Goal: Check status: Check status

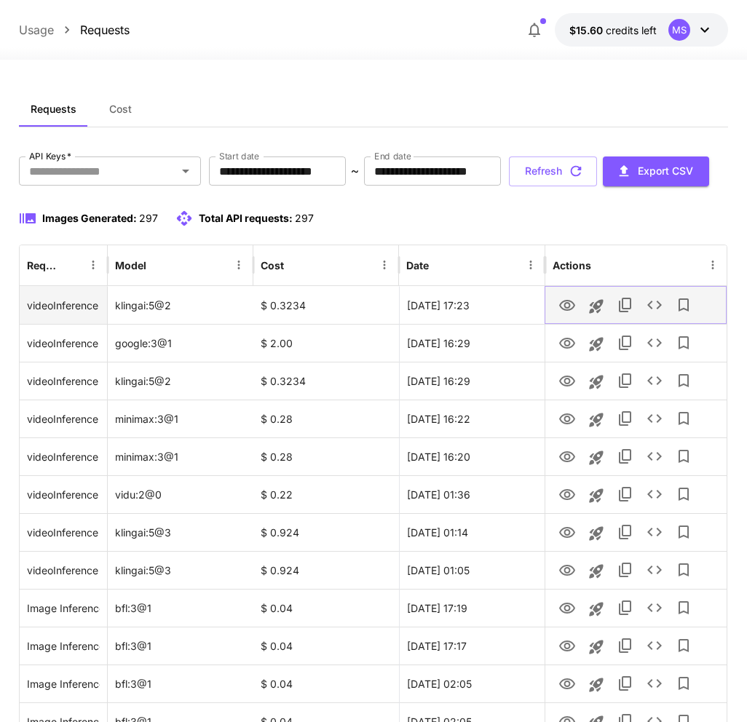
click at [566, 311] on icon "View Video" at bounding box center [567, 305] width 16 height 11
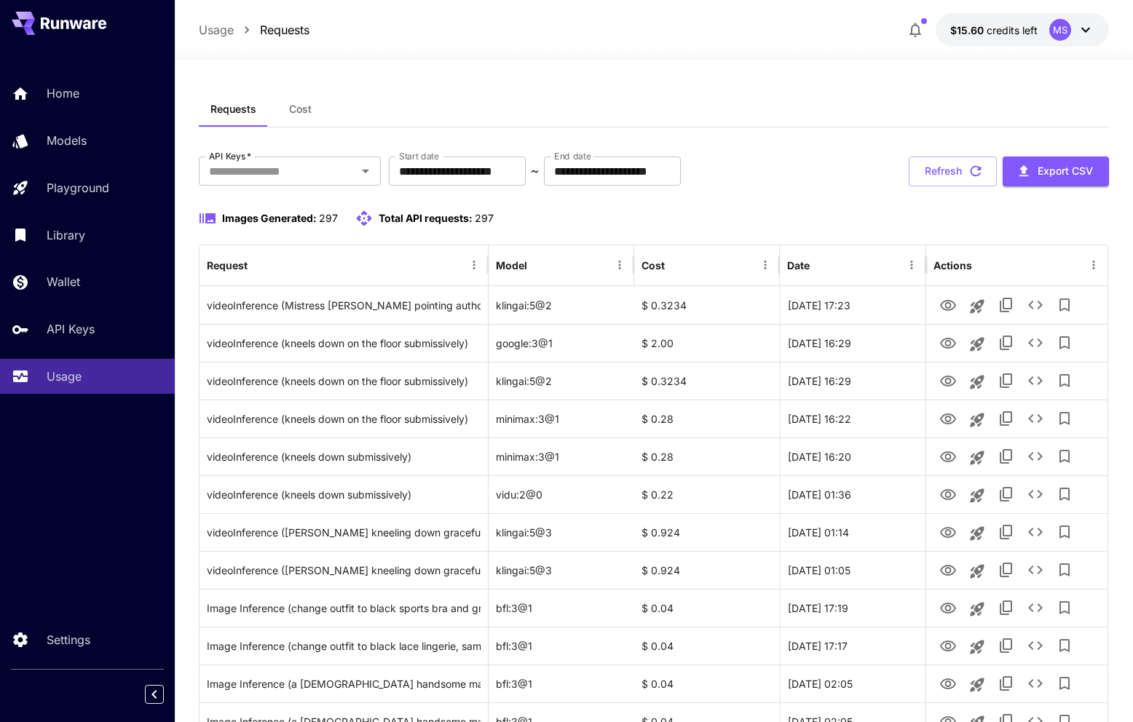
click at [746, 213] on div "Images Generated: 297 Total API requests: 297" at bounding box center [654, 218] width 910 height 17
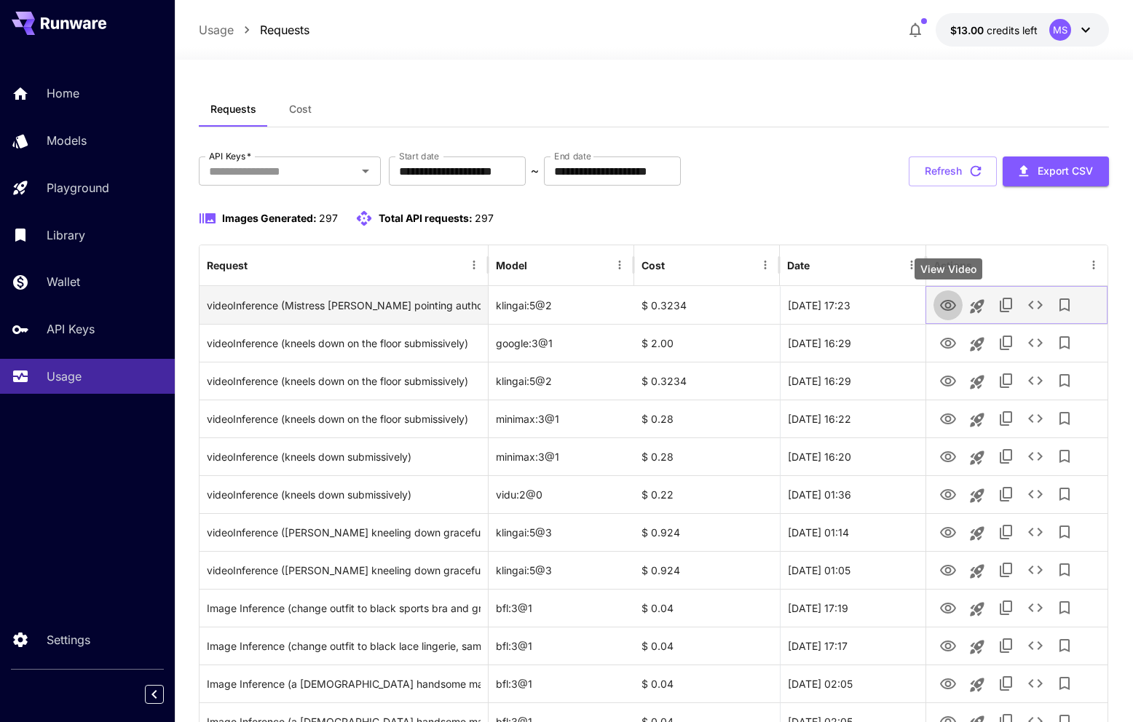
click at [950, 306] on icon "View Video" at bounding box center [948, 305] width 16 height 11
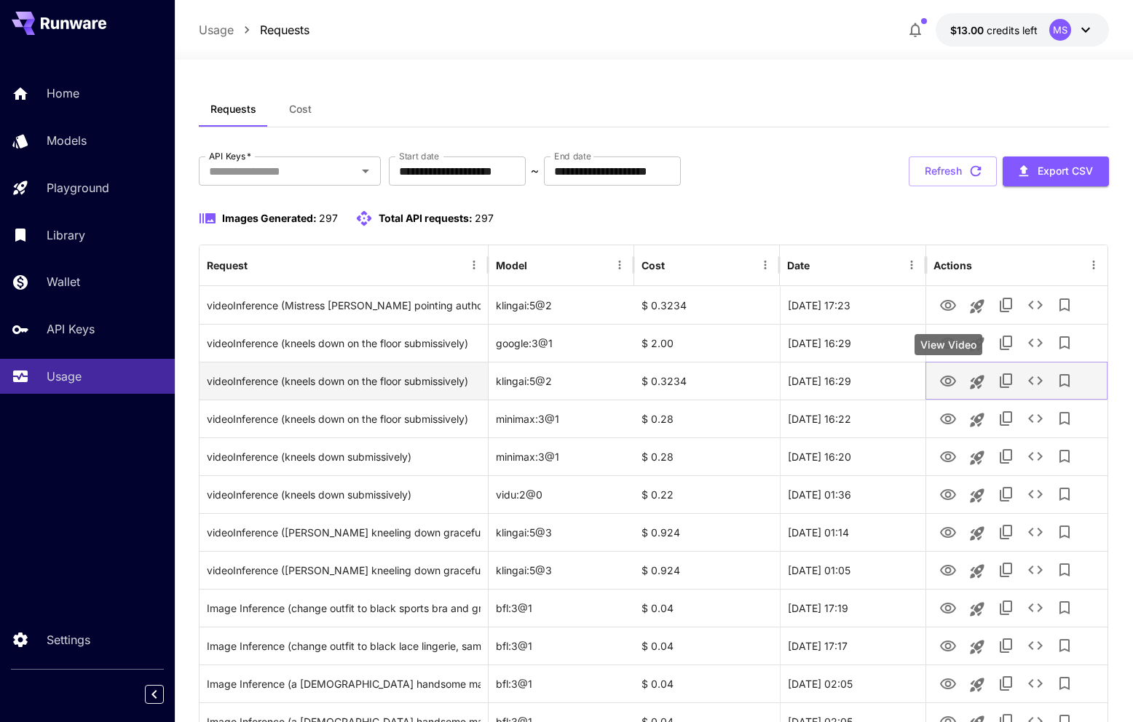
click at [944, 379] on icon "View Video" at bounding box center [947, 381] width 17 height 17
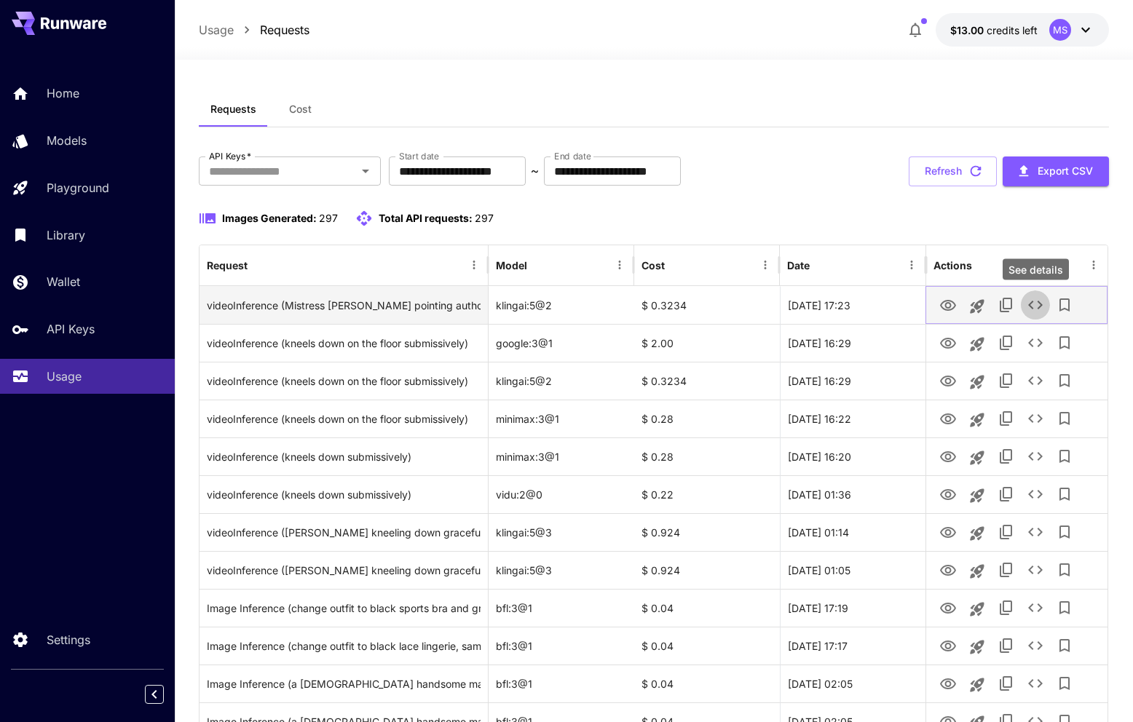
click at [1043, 303] on icon "See details" at bounding box center [1035, 304] width 17 height 17
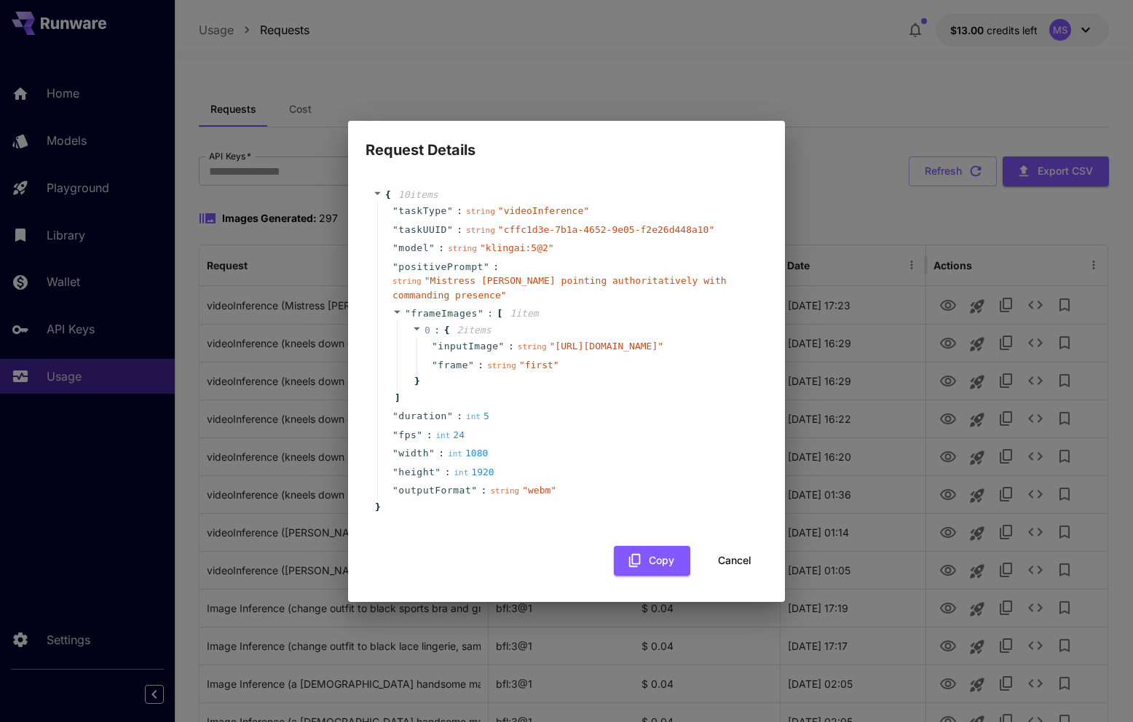
click at [738, 560] on button "Cancel" at bounding box center [735, 561] width 66 height 30
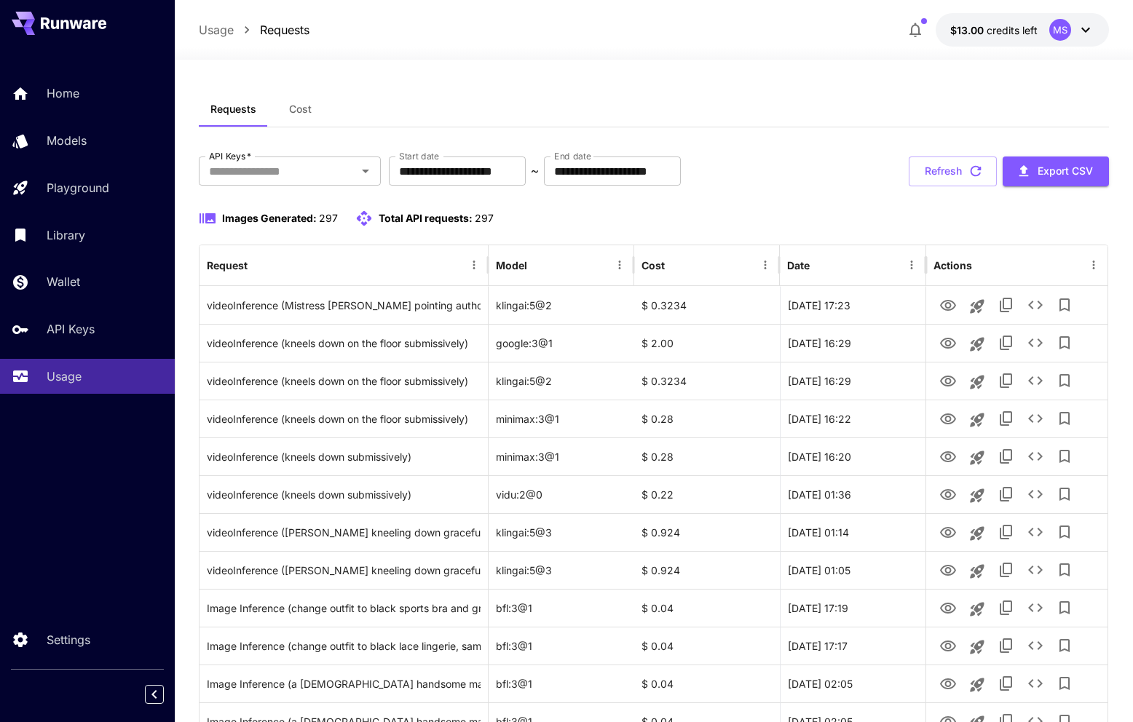
click at [624, 216] on div "Images Generated: 297 Total API requests: 297" at bounding box center [654, 218] width 910 height 17
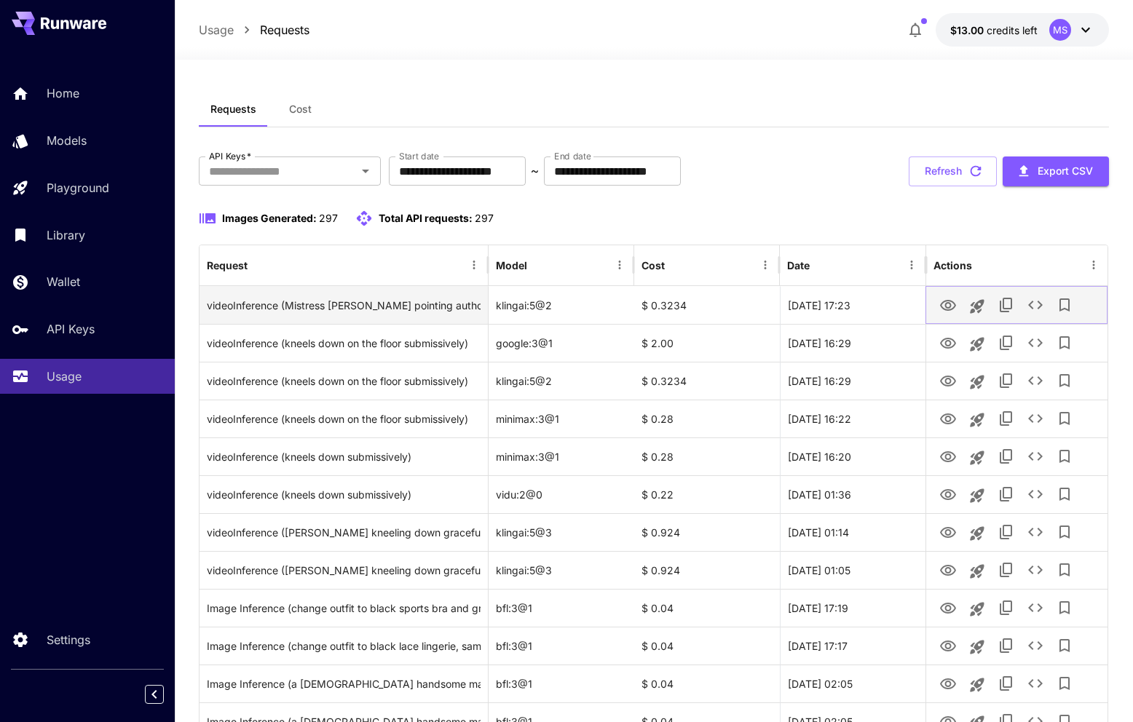
click at [949, 307] on icon "View Video" at bounding box center [948, 305] width 16 height 11
click at [1036, 312] on icon "See details" at bounding box center [1035, 304] width 17 height 17
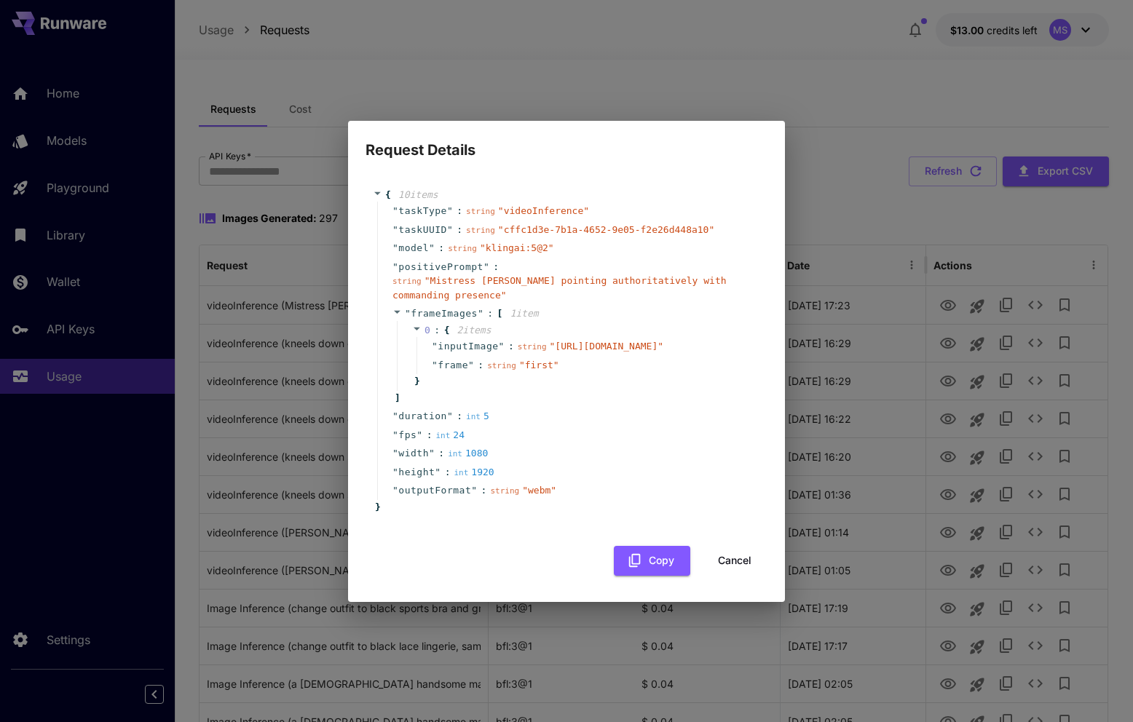
click at [718, 55] on div "Request Details { 10 item s " taskType " : string " videoInference " " taskUUID…" at bounding box center [566, 361] width 1133 height 722
click at [727, 558] on button "Cancel" at bounding box center [735, 561] width 66 height 30
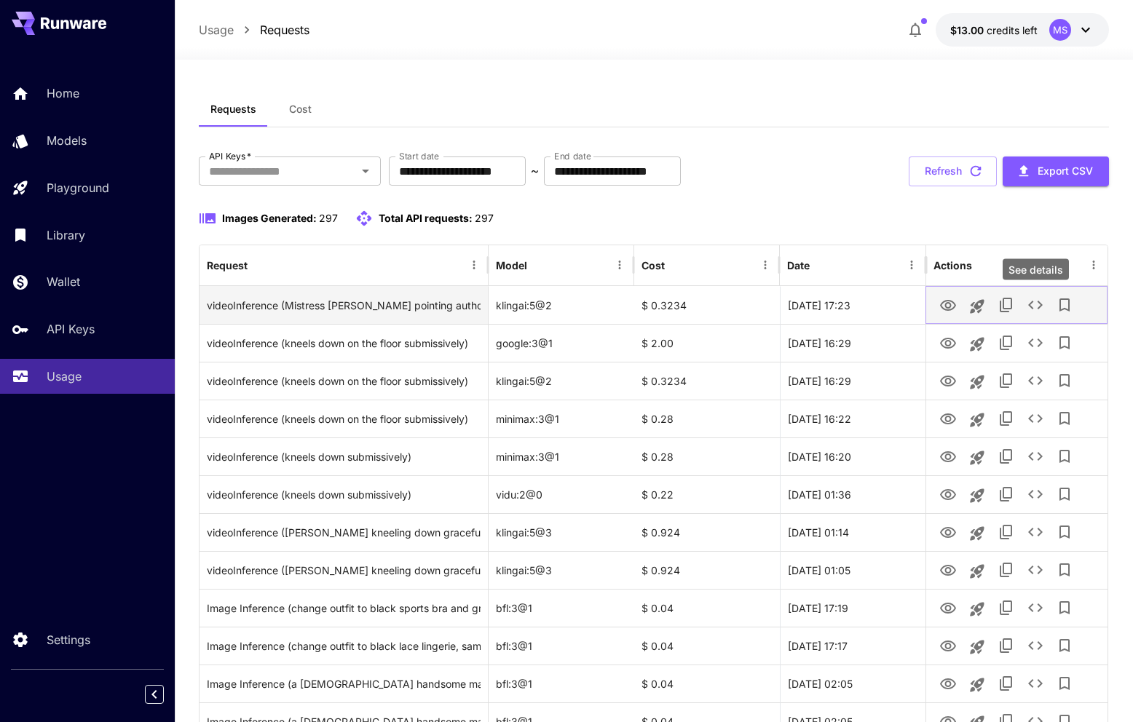
click at [1039, 304] on icon "See details" at bounding box center [1035, 304] width 17 height 17
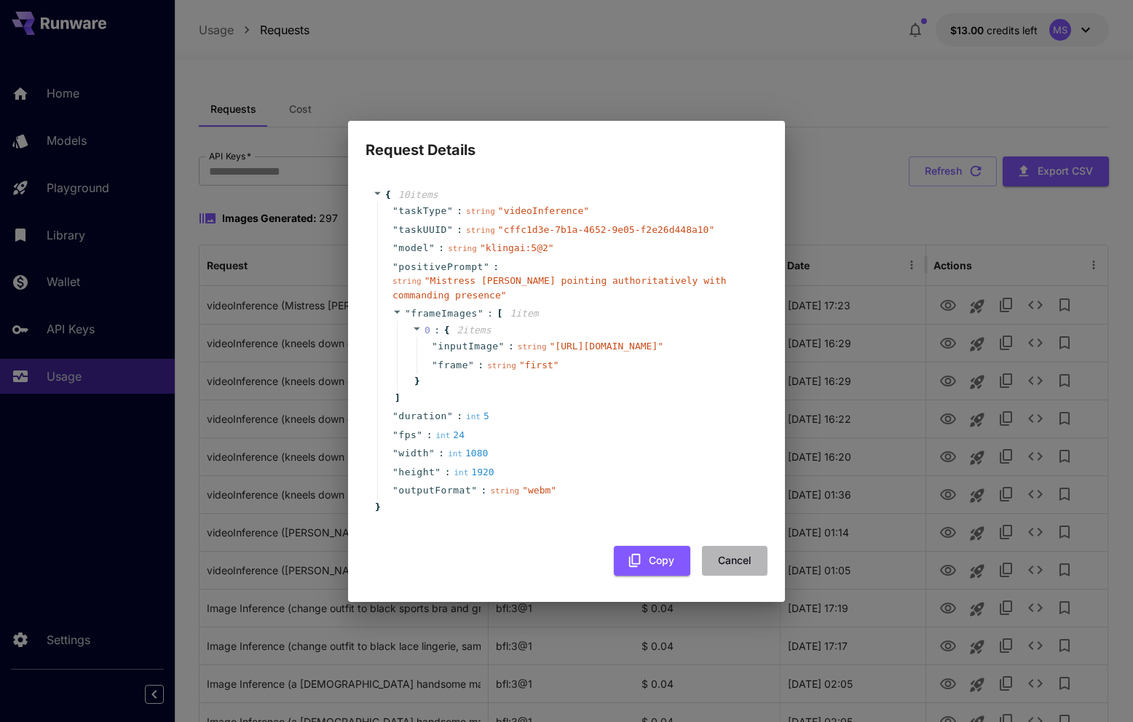
click at [735, 570] on button "Cancel" at bounding box center [735, 561] width 66 height 30
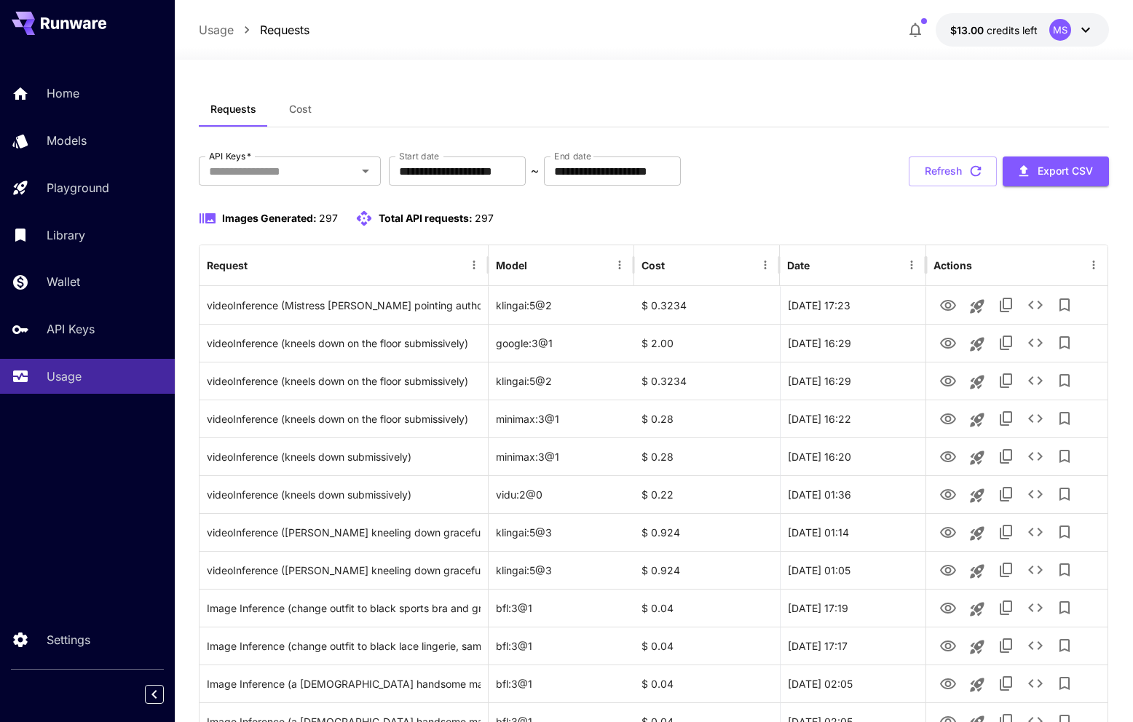
click at [663, 229] on div "Images Generated: 297 Total API requests: 297" at bounding box center [654, 227] width 910 height 35
click at [832, 214] on div "Images Generated: 297 Total API requests: 297" at bounding box center [654, 218] width 910 height 17
click at [779, 234] on div "Images Generated: 297 Total API requests: 297" at bounding box center [654, 227] width 910 height 35
click at [952, 175] on button "Refresh" at bounding box center [953, 172] width 88 height 30
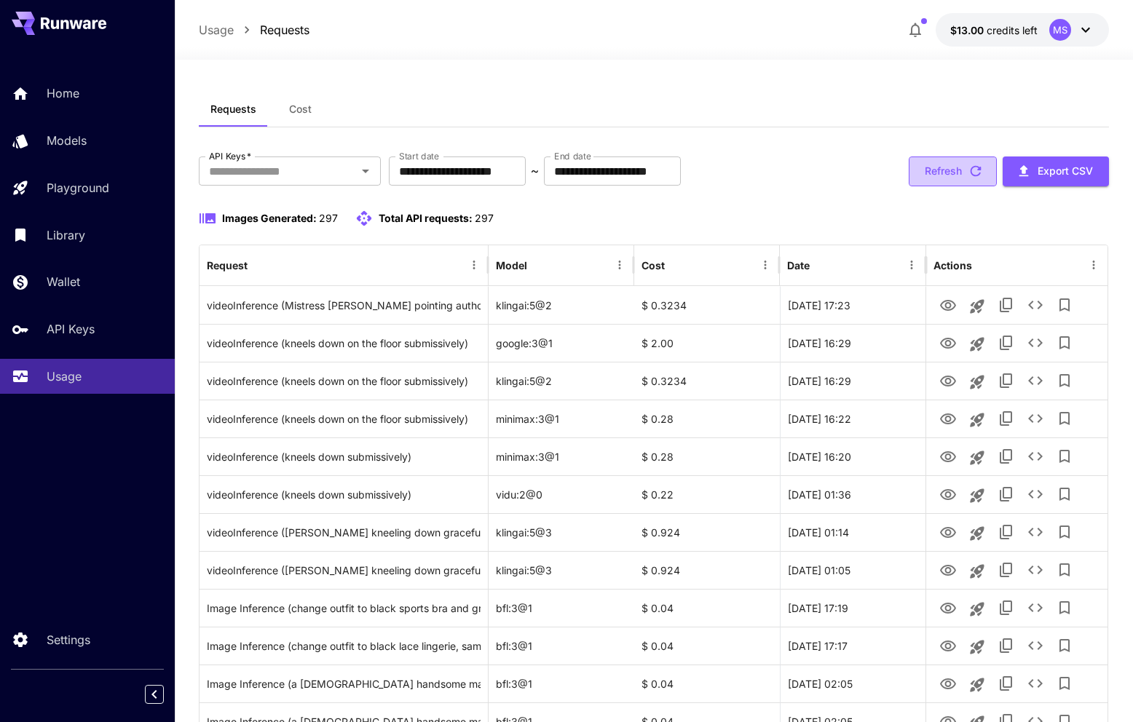
click at [952, 175] on button "Refresh" at bounding box center [953, 172] width 88 height 30
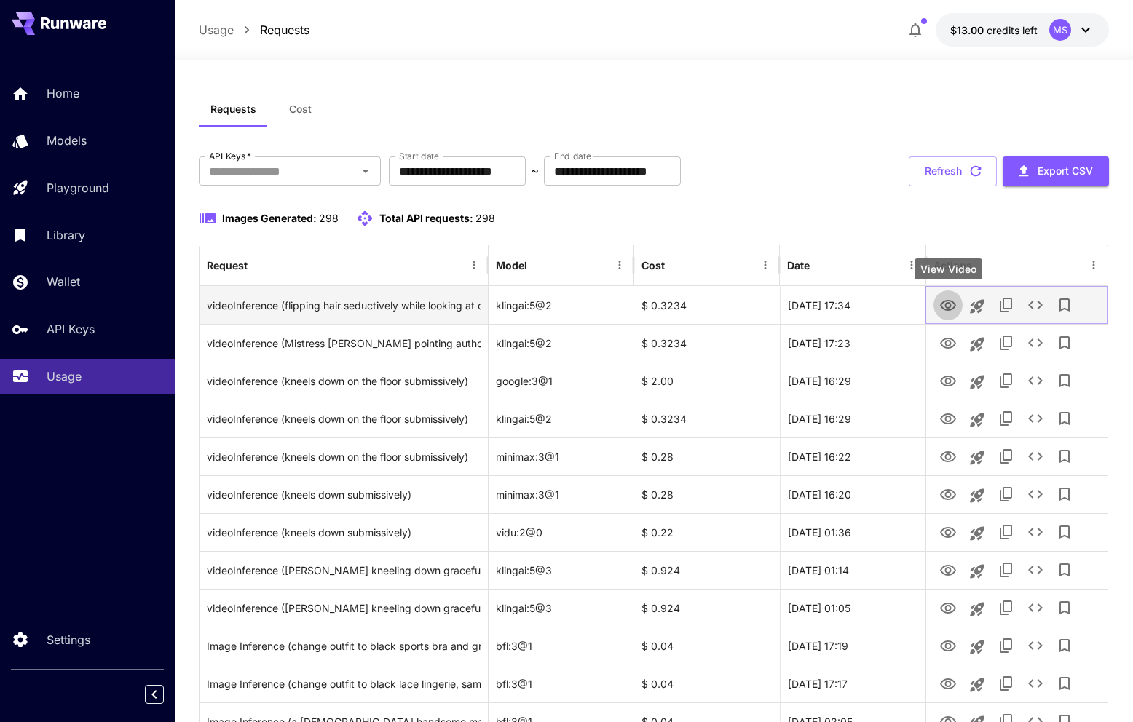
click at [946, 306] on icon "View Video" at bounding box center [948, 305] width 16 height 11
click at [947, 300] on icon "View Video" at bounding box center [948, 305] width 16 height 11
click at [947, 301] on icon "View Video" at bounding box center [948, 305] width 16 height 11
click at [947, 306] on icon "View Video" at bounding box center [947, 305] width 17 height 17
